Goal: Navigation & Orientation: Find specific page/section

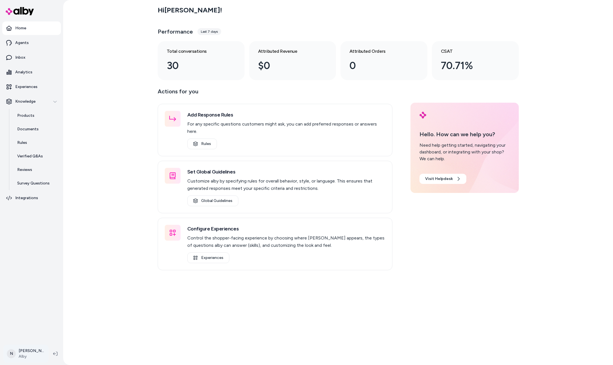
click at [35, 357] on html "Home Agents Inbox Analytics Experiences Knowledge Products Documents Rules Veri…" at bounding box center [306, 182] width 613 height 365
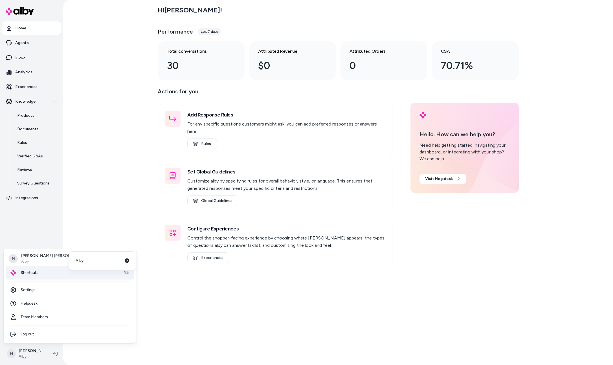
click at [52, 268] on div "Shortcuts ⌘K" at bounding box center [70, 273] width 128 height 14
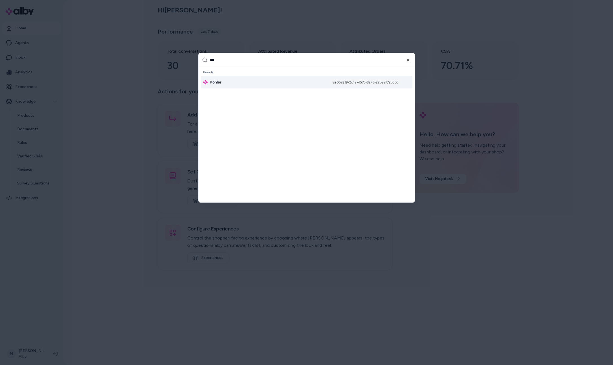
type input "****"
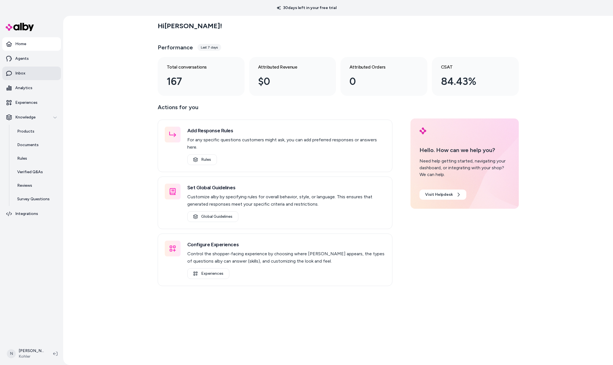
click at [24, 80] on link "Inbox" at bounding box center [31, 74] width 59 height 14
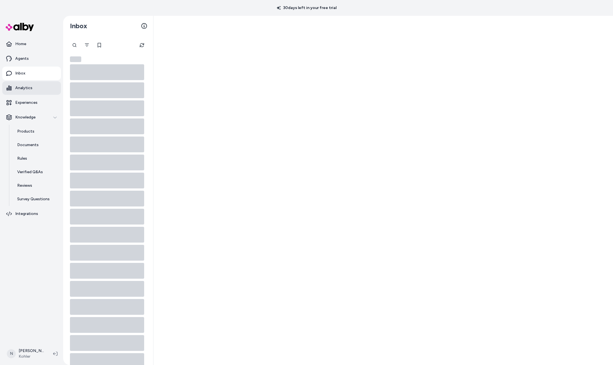
click at [27, 84] on link "Analytics" at bounding box center [31, 88] width 59 height 14
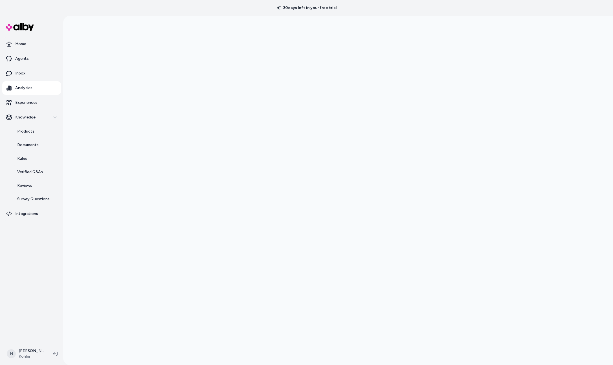
click at [540, 240] on div at bounding box center [338, 198] width 550 height 365
